Goal: Information Seeking & Learning: Learn about a topic

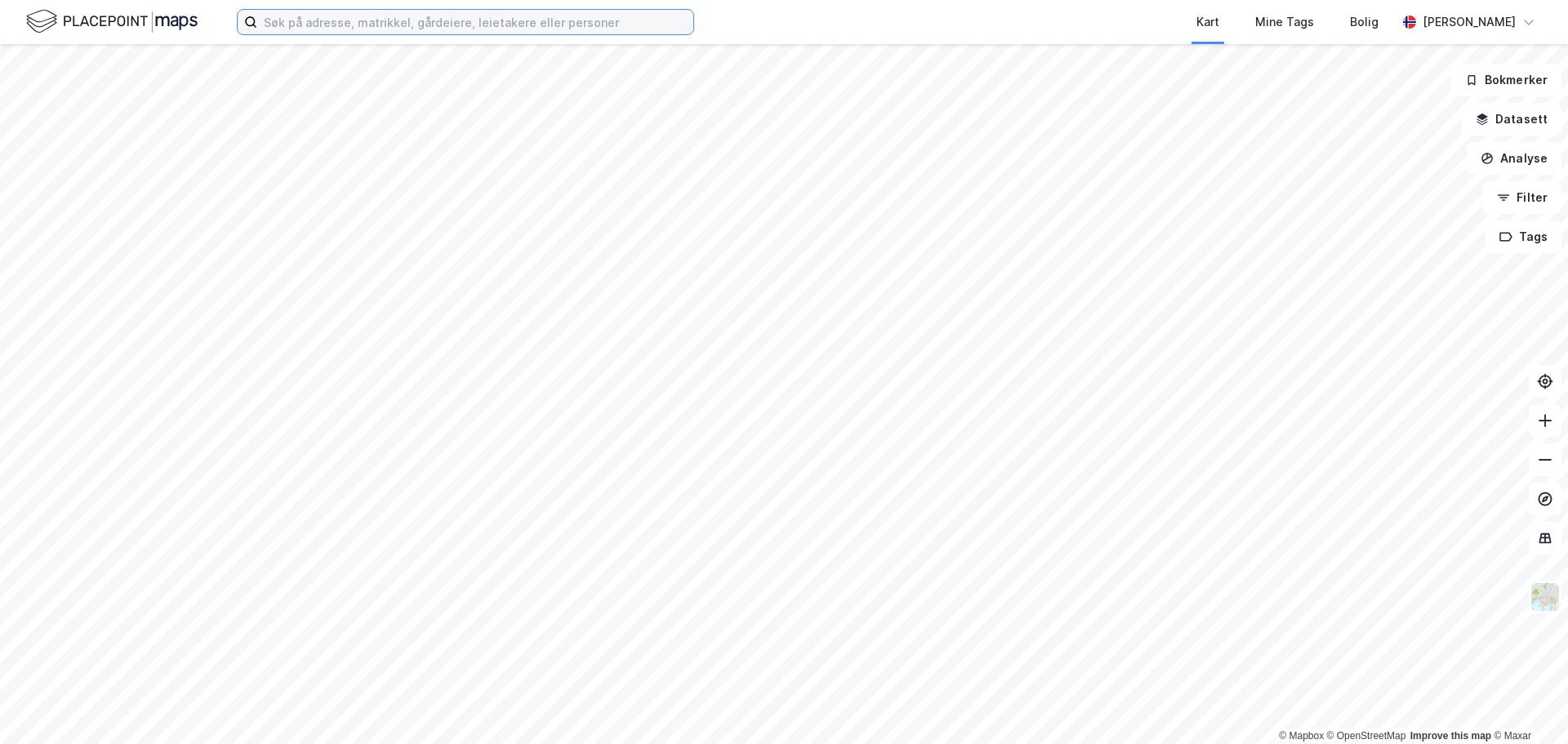
click at [404, 22] on input at bounding box center [476, 21] width 436 height 25
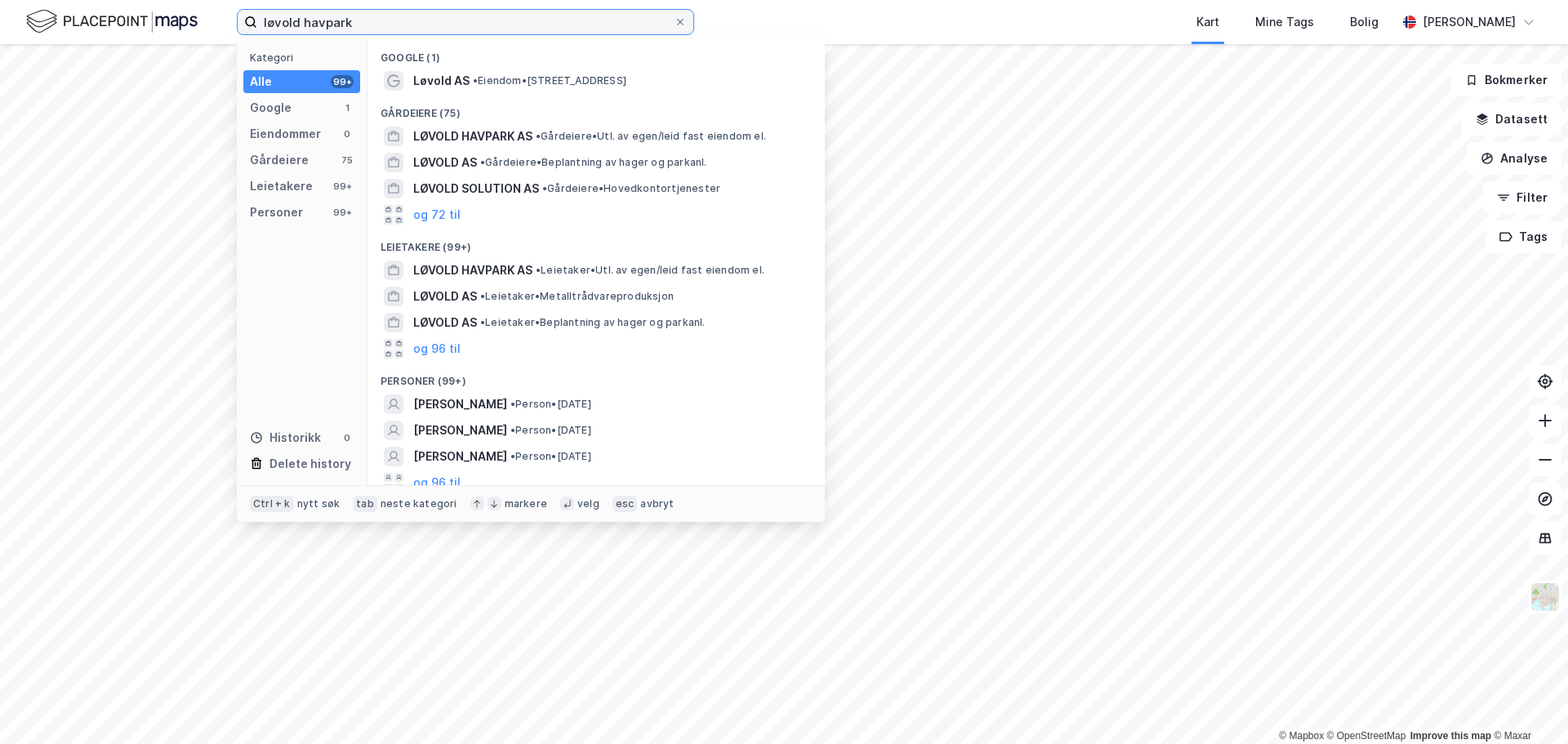
scroll to position [10, 0]
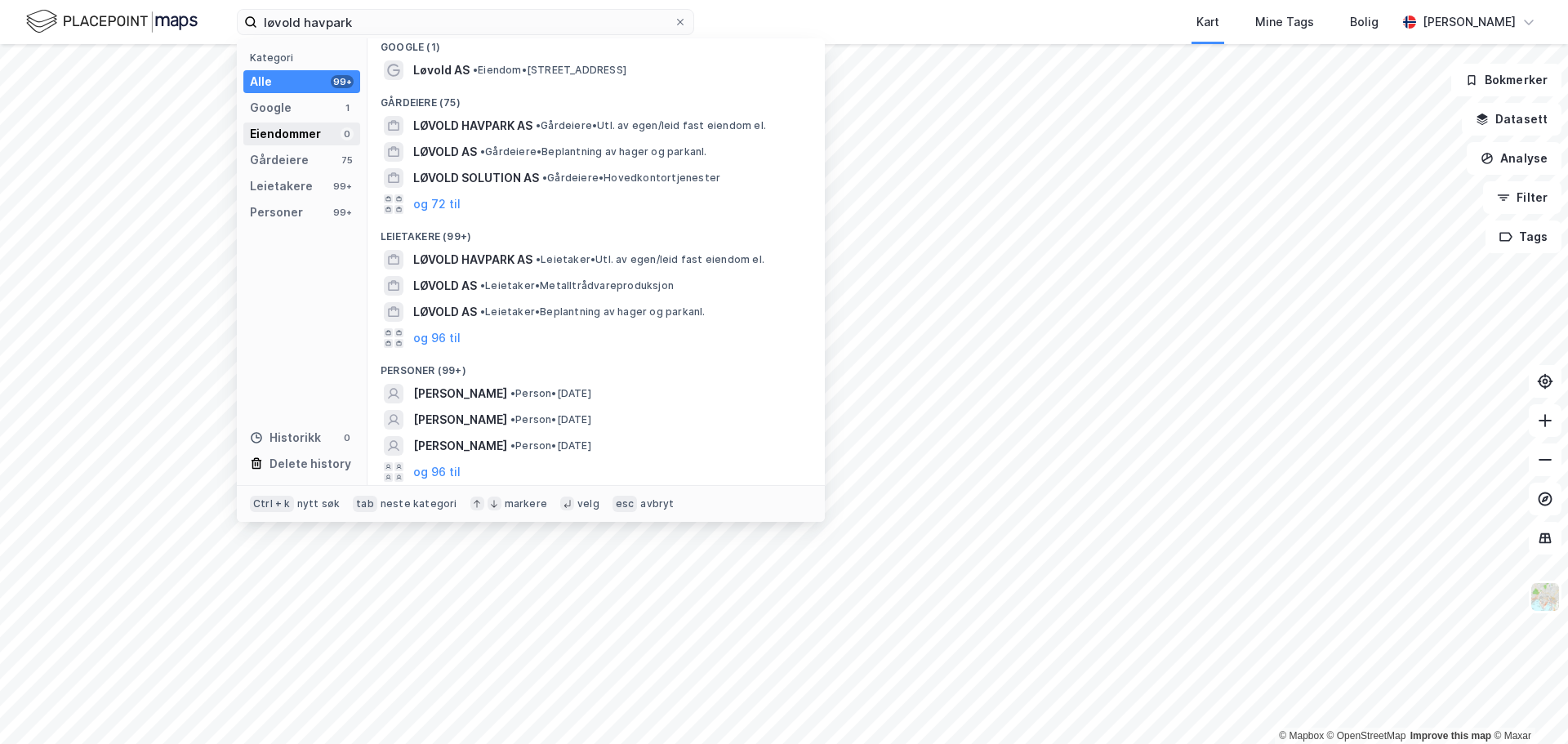
click at [295, 136] on div "Eiendommer" at bounding box center [285, 134] width 71 height 20
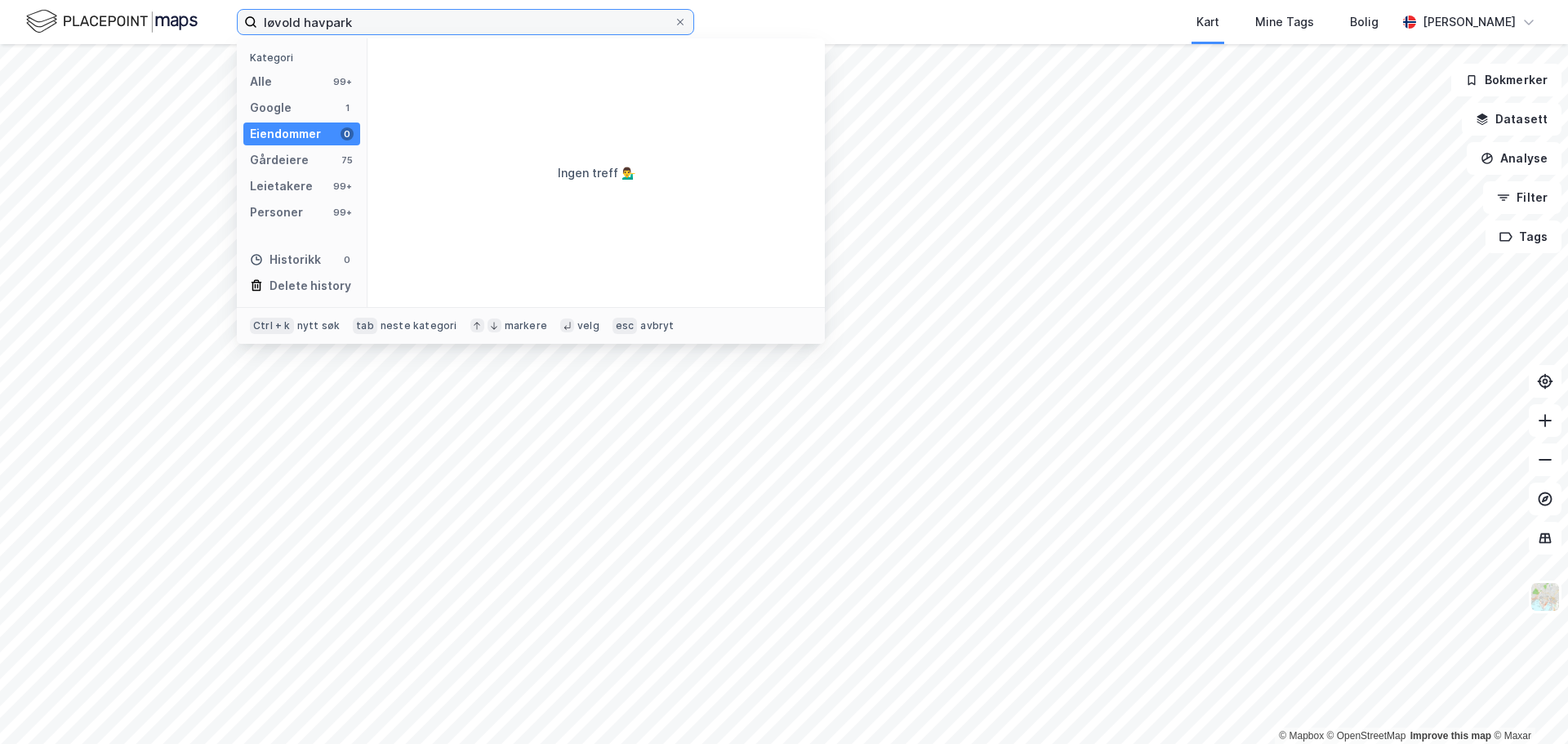
scroll to position [0, 0]
click at [281, 84] on div "Alle 99+" at bounding box center [302, 81] width 117 height 23
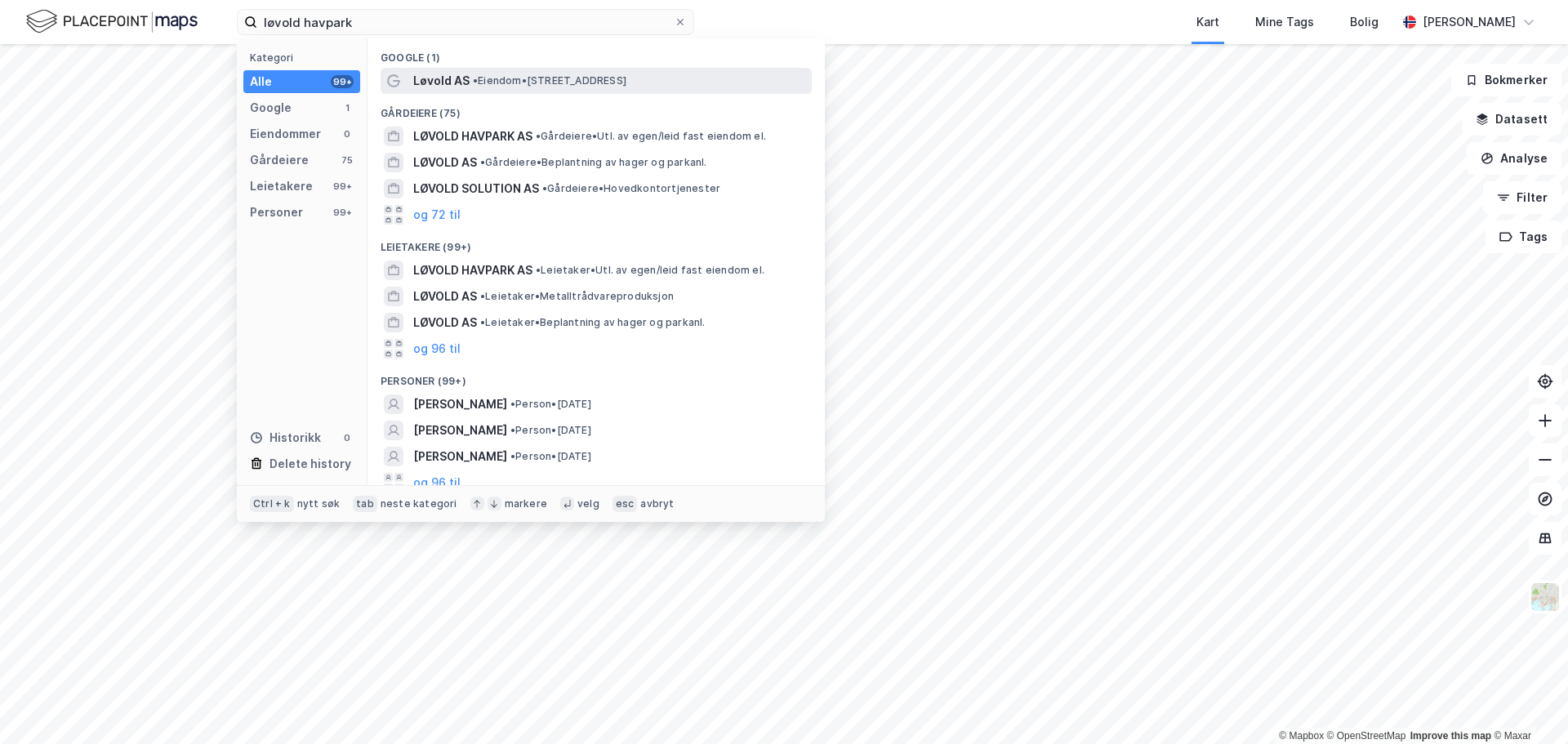
click at [510, 84] on span "• Eiendom • [STREET_ADDRESS]" at bounding box center [550, 80] width 153 height 13
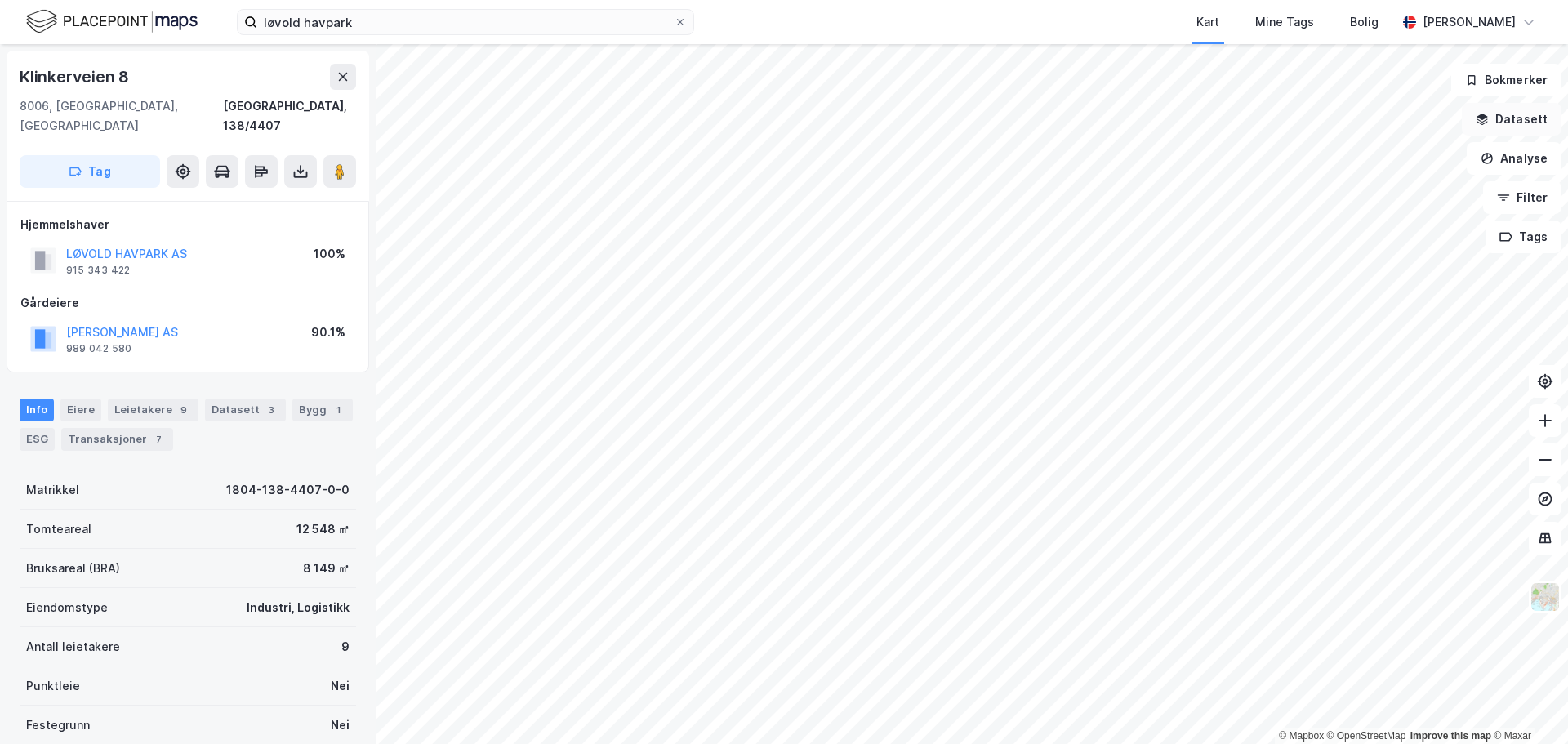
click at [1533, 112] on button "Datasett" at bounding box center [1511, 119] width 100 height 32
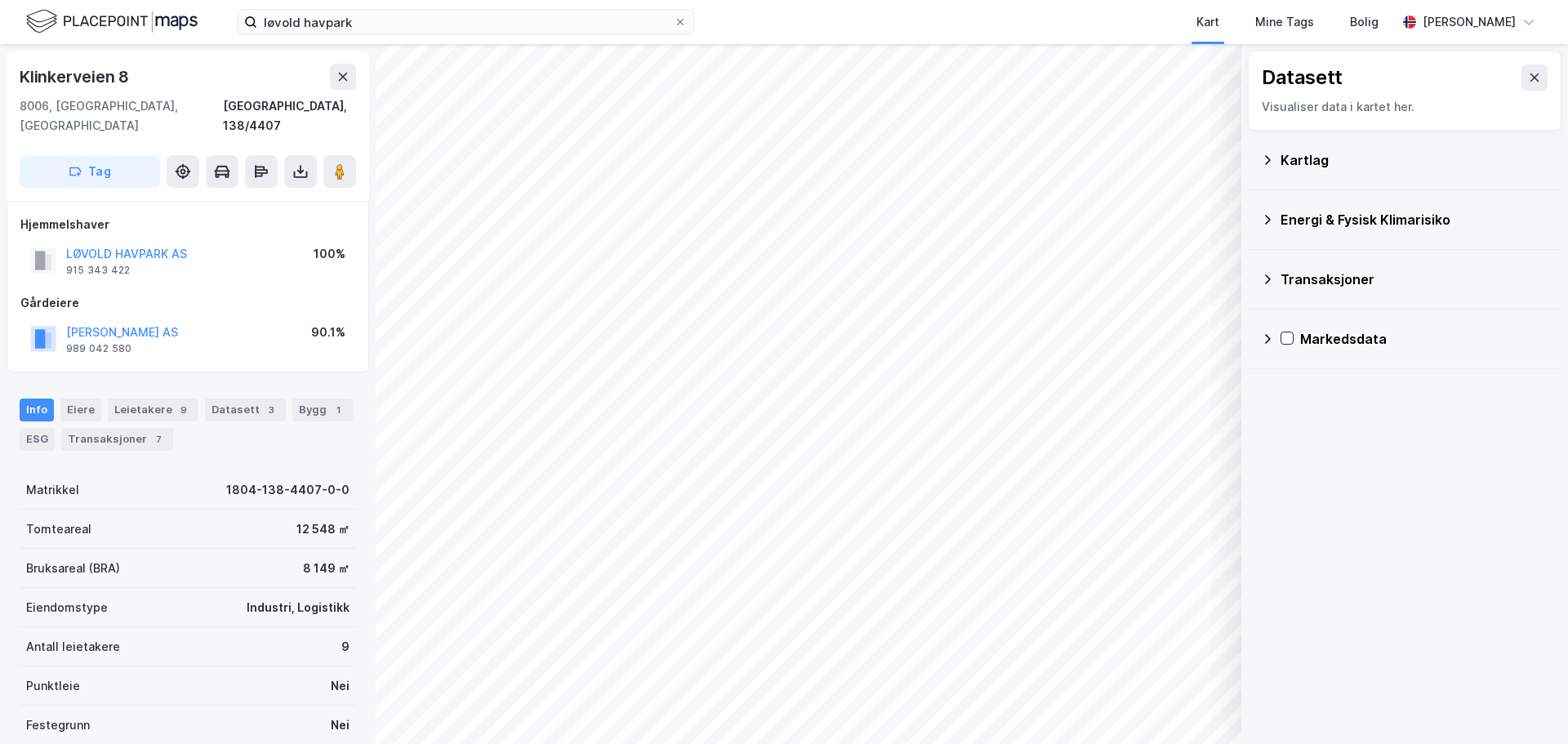
click at [1294, 165] on div "Kartlag" at bounding box center [1415, 159] width 268 height 20
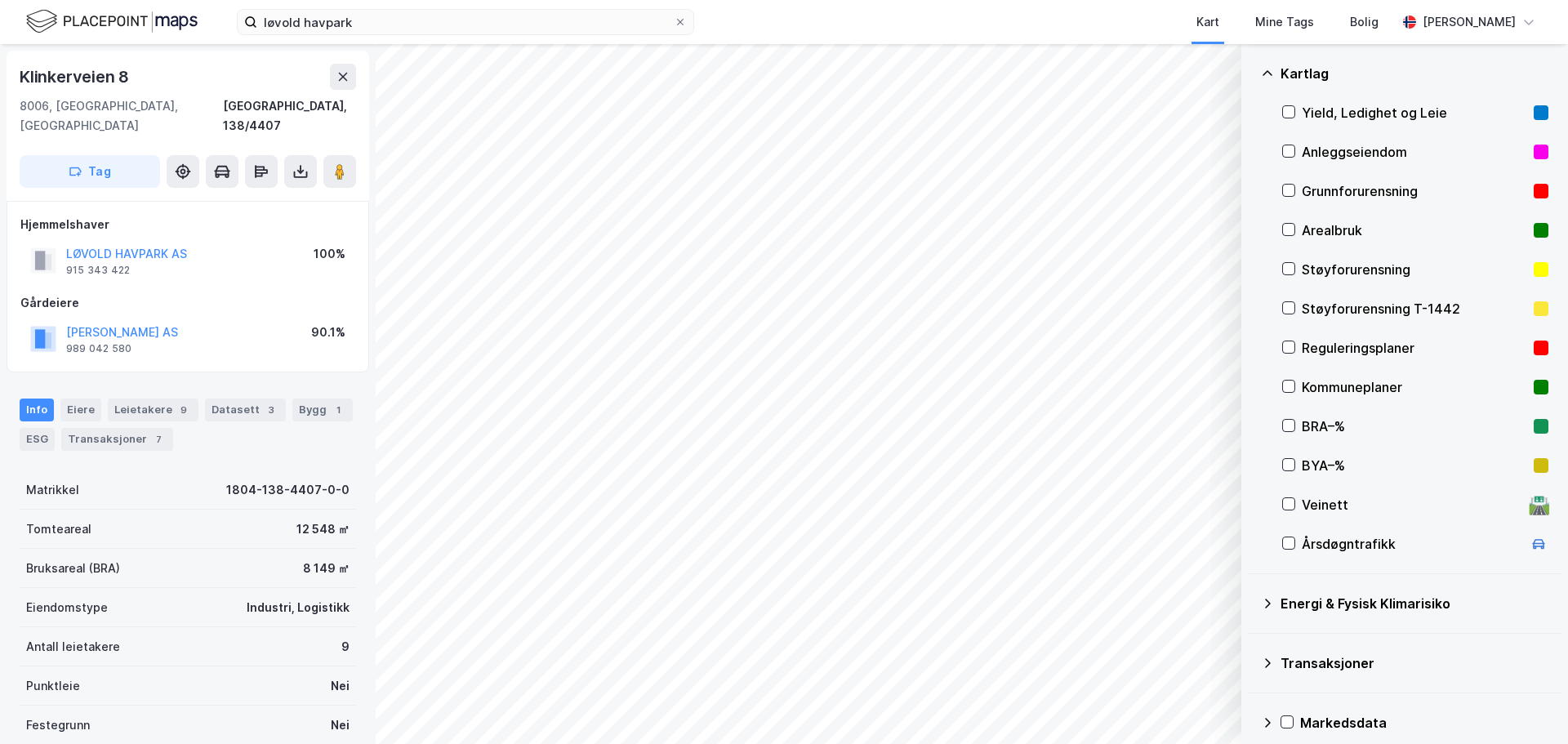
scroll to position [102, 0]
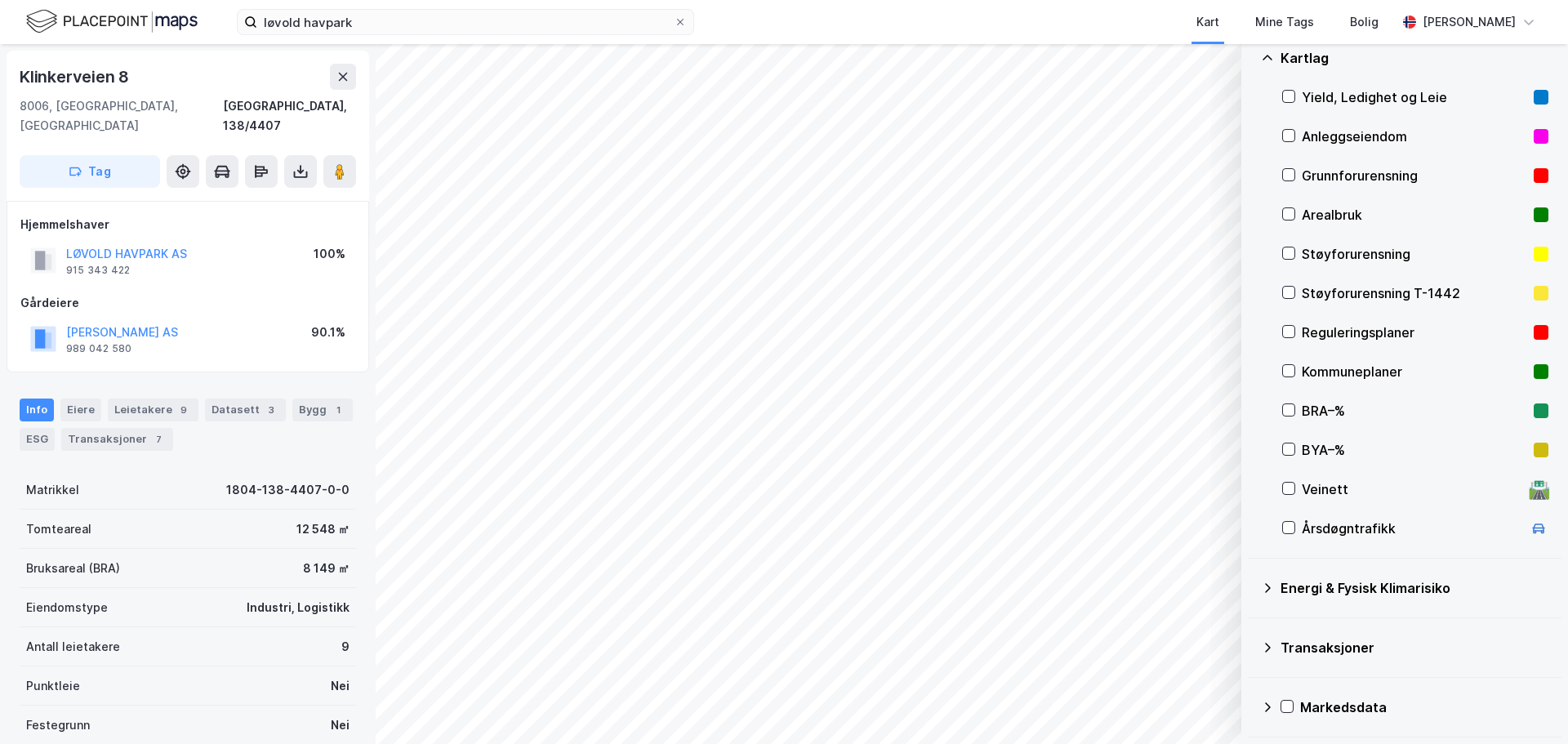
click at [1263, 711] on icon at bounding box center [1267, 707] width 13 height 13
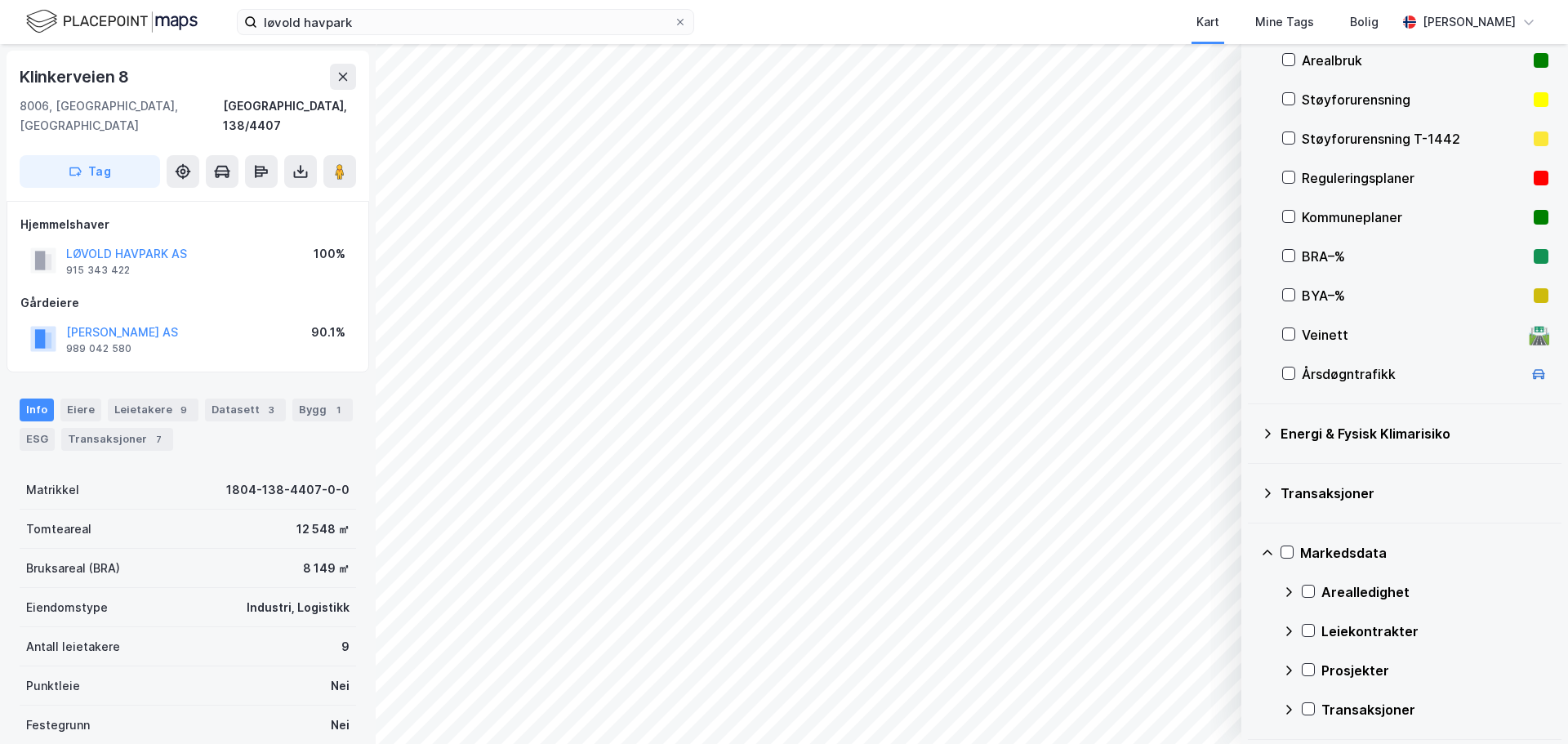
scroll to position [259, 0]
click at [1312, 666] on icon at bounding box center [1308, 667] width 9 height 6
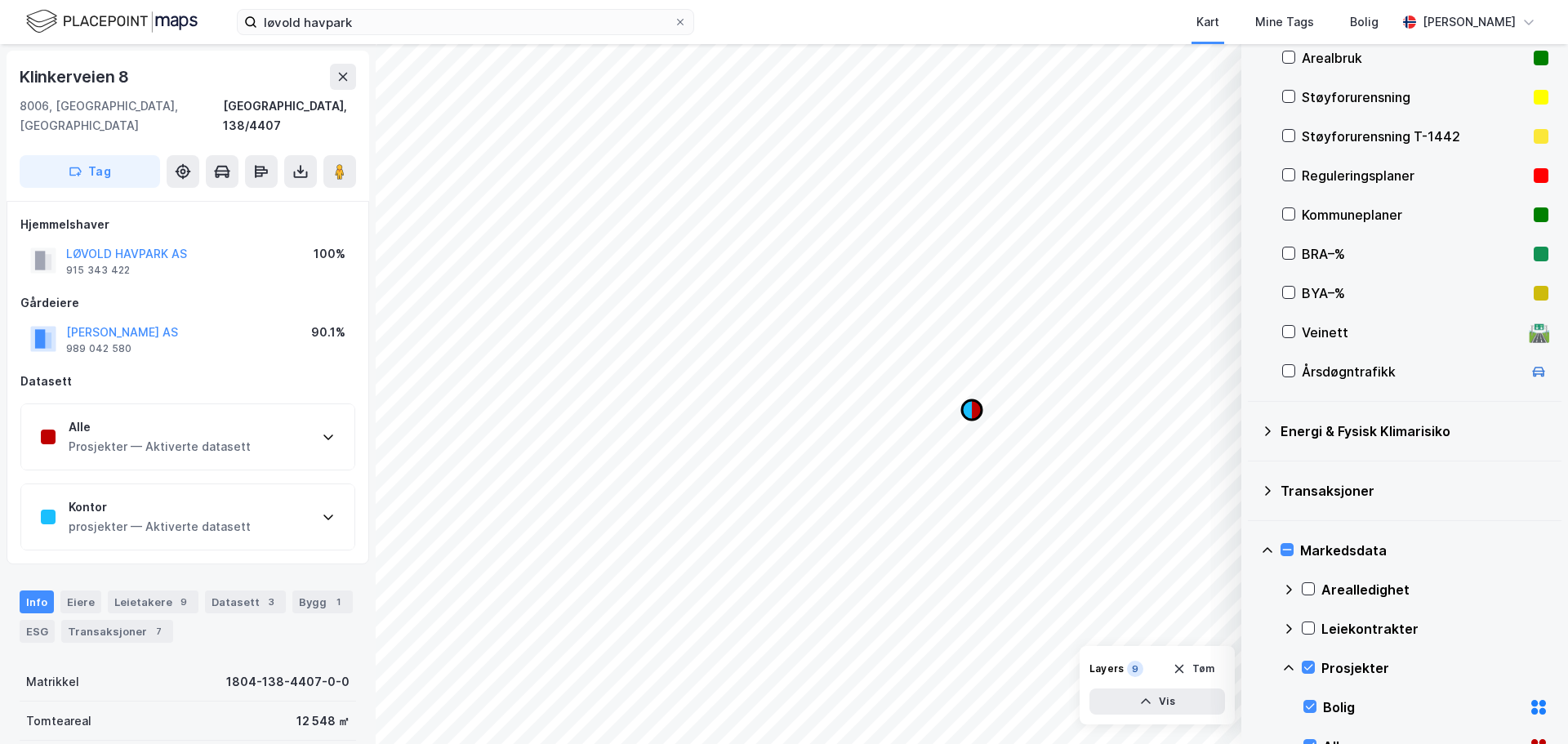
click at [968, 412] on icon "Map marker" at bounding box center [966, 410] width 9 height 20
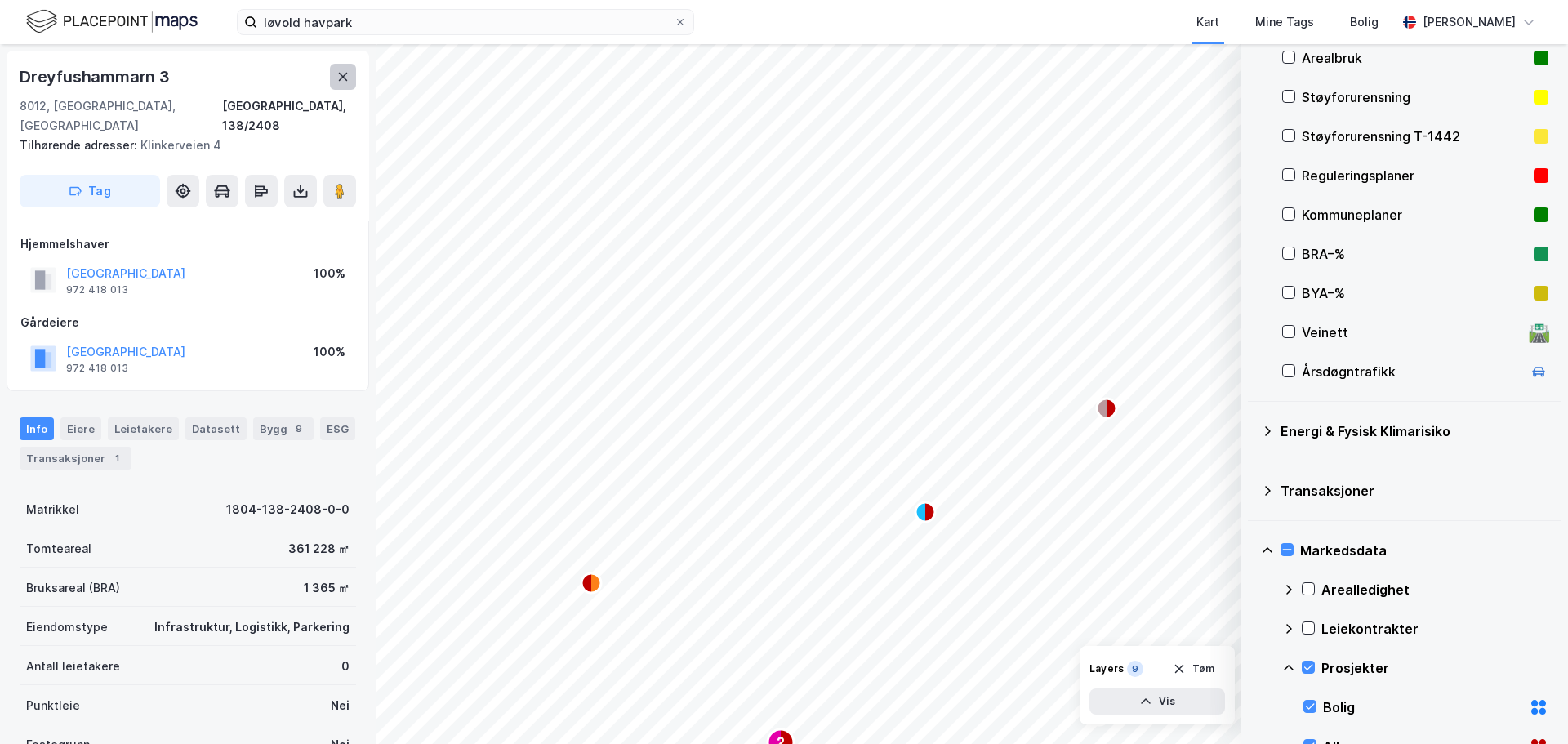
click at [341, 76] on icon at bounding box center [343, 76] width 13 height 13
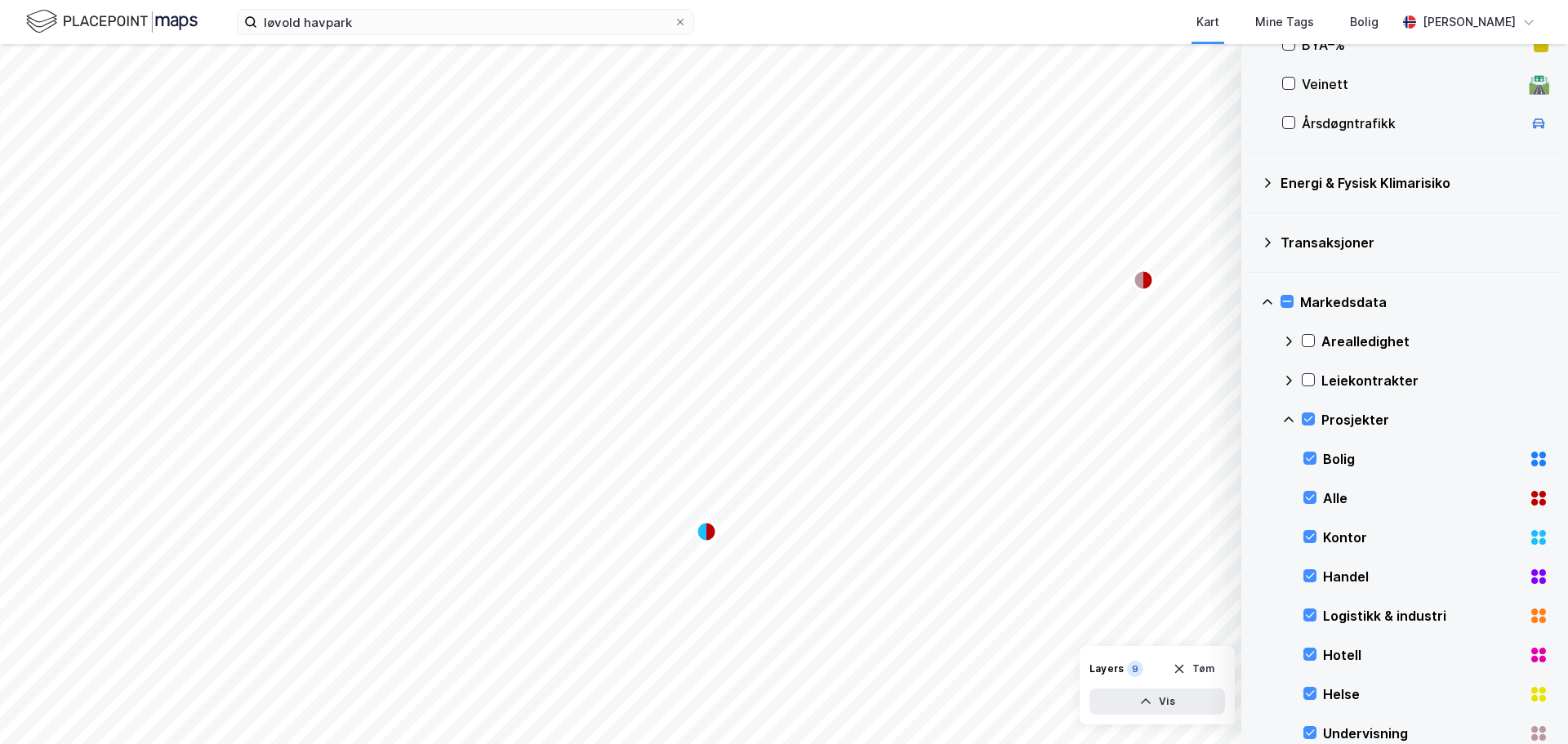
scroll to position [508, 0]
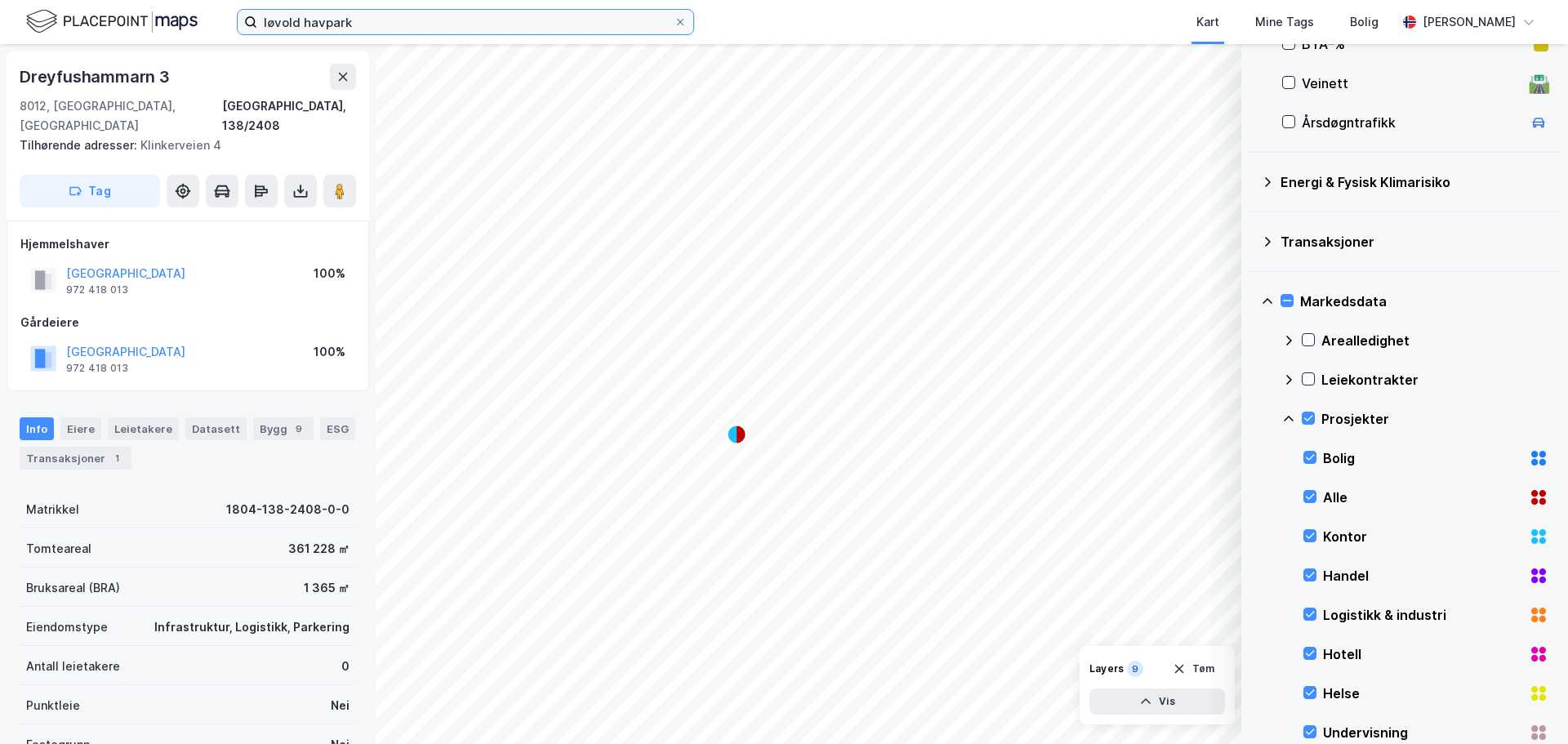
click at [383, 27] on input "løvold havpark" at bounding box center [465, 21] width 417 height 25
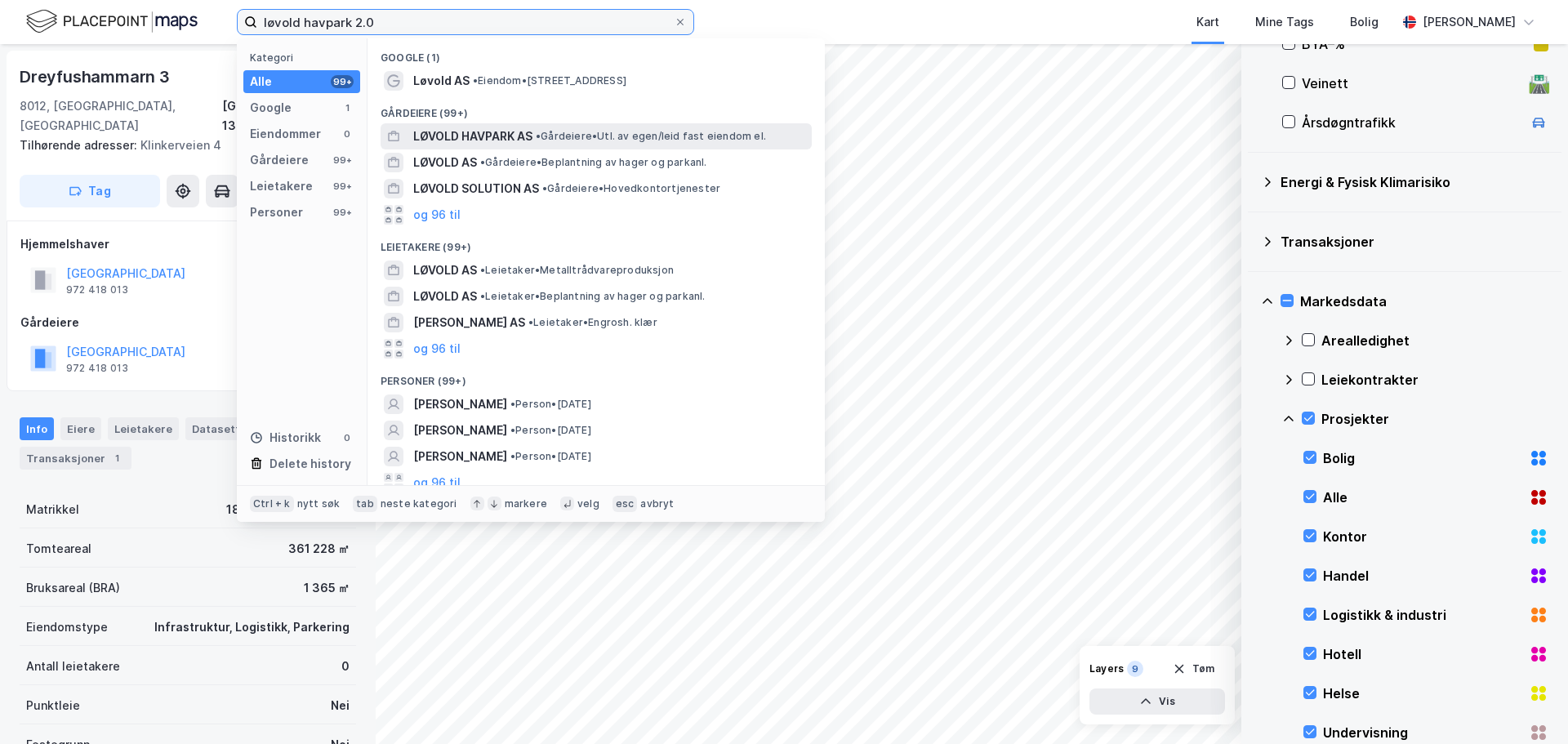
type input "løvold havpark 2.0"
click at [504, 129] on span "LØVOLD HAVPARK AS" at bounding box center [473, 136] width 119 height 20
